Goal: Navigation & Orientation: Find specific page/section

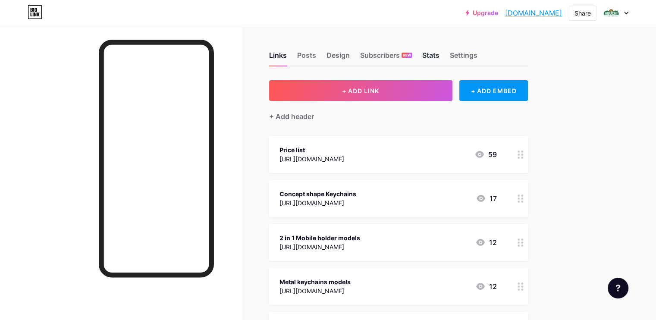
click at [440, 56] on div "Stats" at bounding box center [430, 58] width 17 height 16
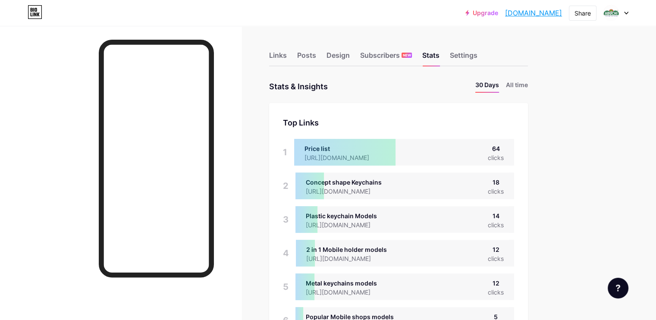
scroll to position [320, 656]
click at [287, 55] on div "Links" at bounding box center [278, 58] width 18 height 16
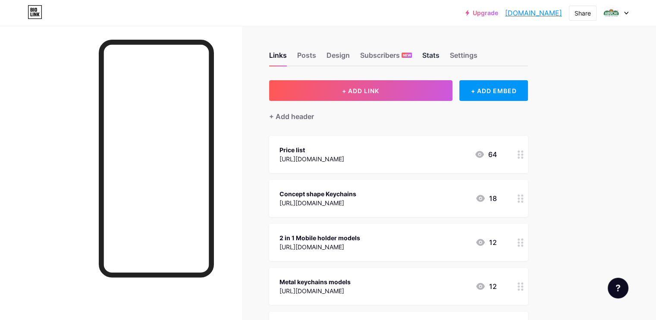
click at [440, 54] on div "Stats" at bounding box center [430, 58] width 17 height 16
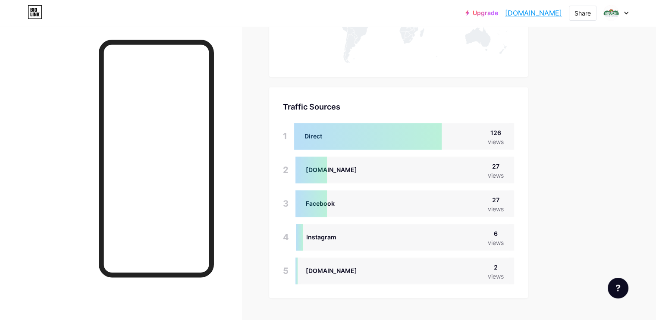
scroll to position [823, 0]
